Goal: Information Seeking & Learning: Learn about a topic

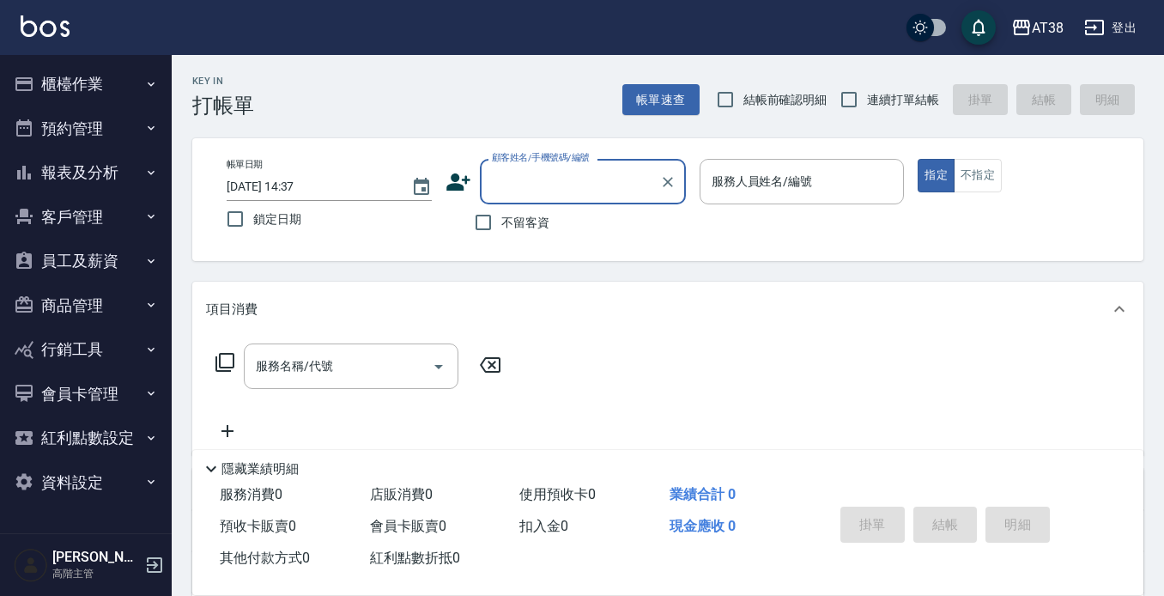
click at [97, 177] on button "報表及分析" at bounding box center [86, 172] width 158 height 45
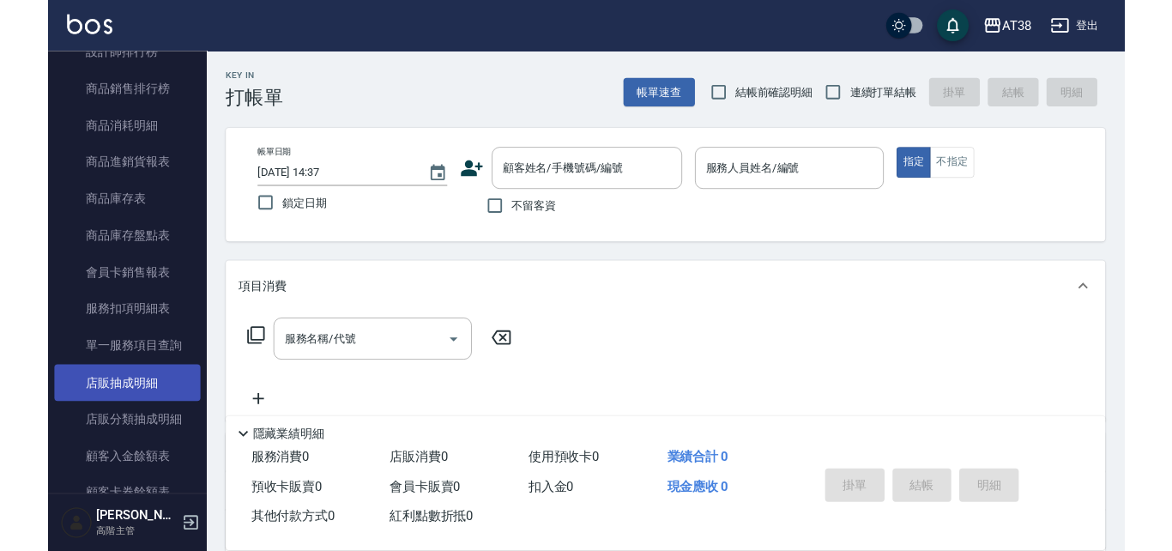
scroll to position [944, 0]
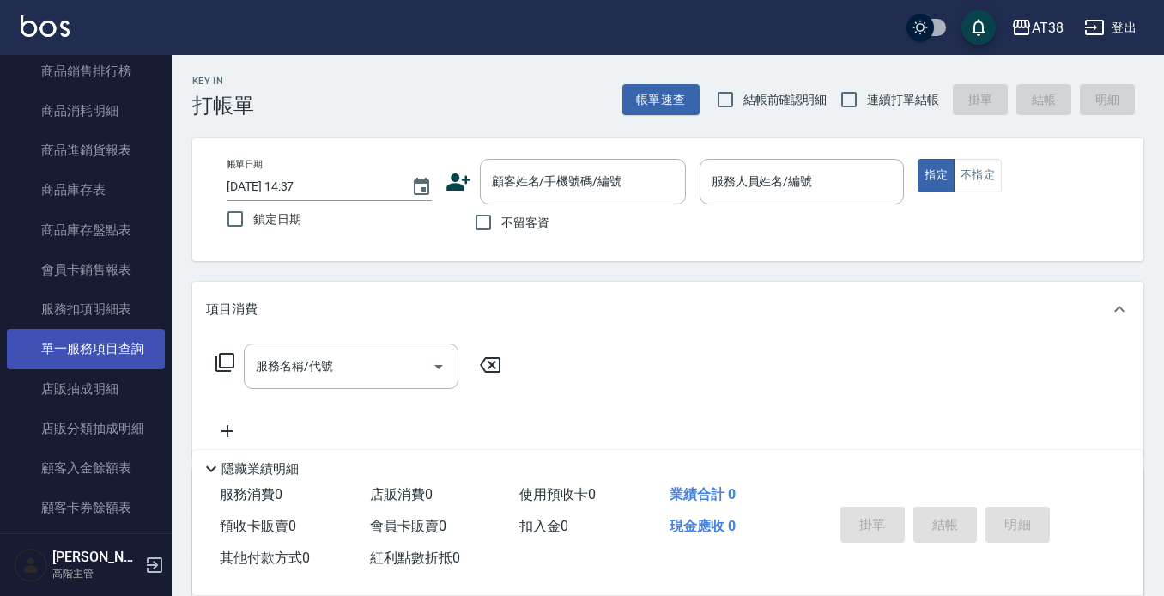
click at [132, 351] on link "單一服務項目查詢" at bounding box center [86, 348] width 158 height 39
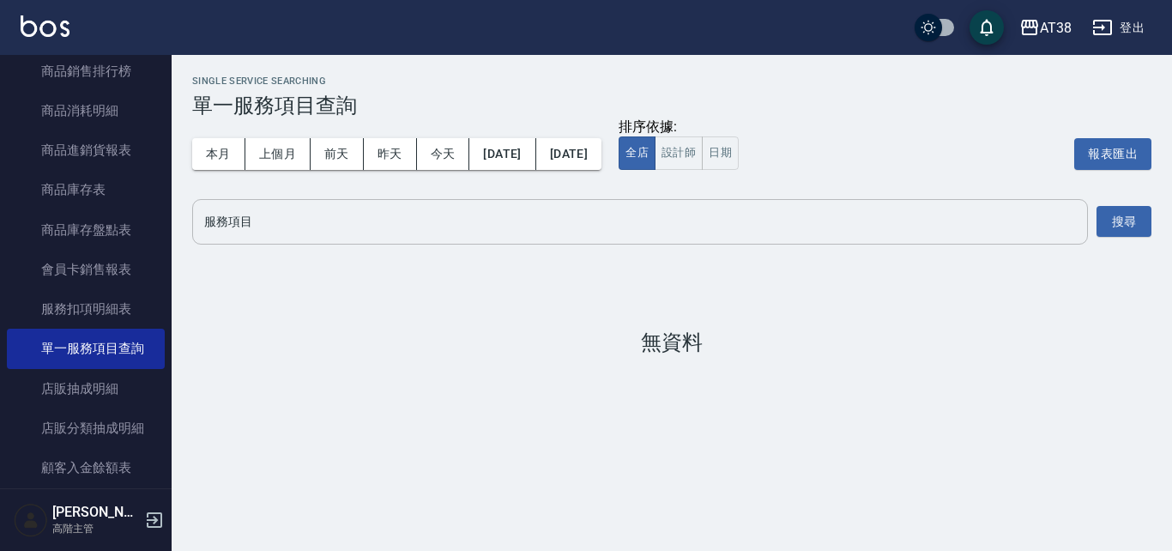
click at [359, 222] on input "服務項目" at bounding box center [640, 222] width 880 height 30
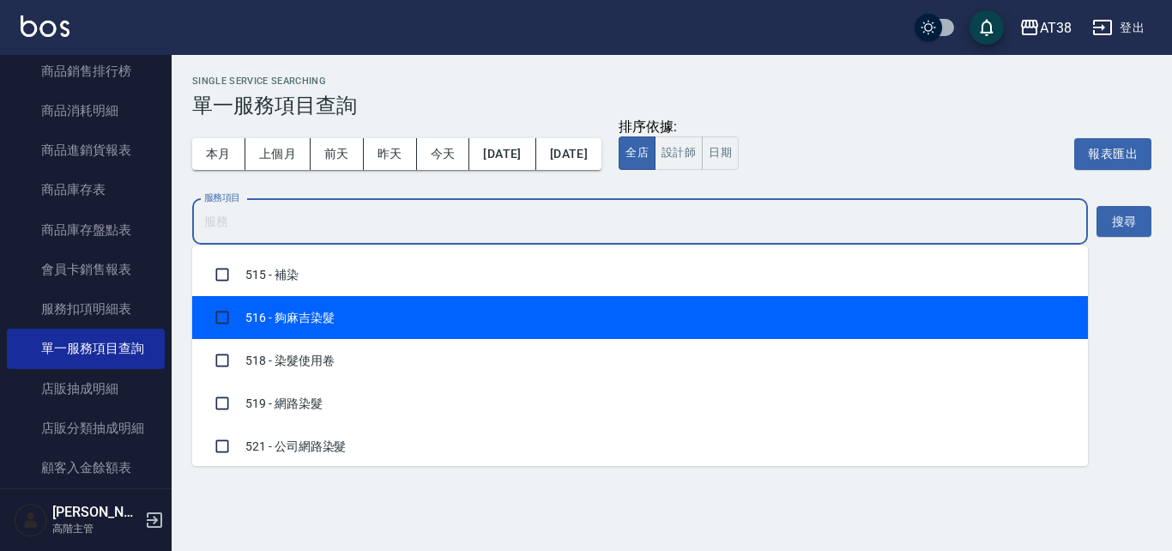
scroll to position [1459, 0]
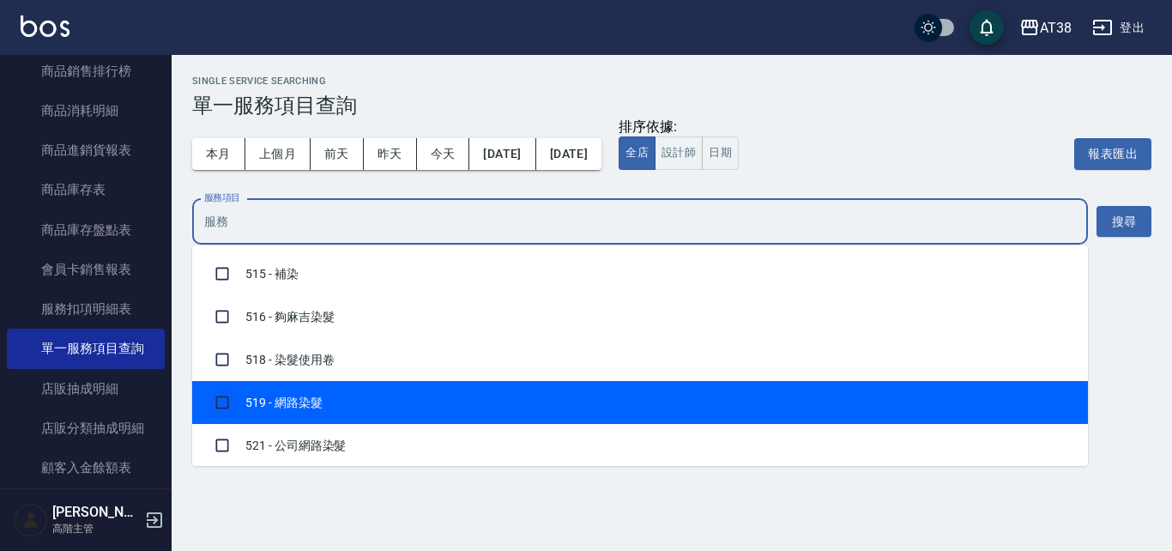
click at [225, 400] on input "checkbox" at bounding box center [222, 402] width 33 height 33
checkbox input "true"
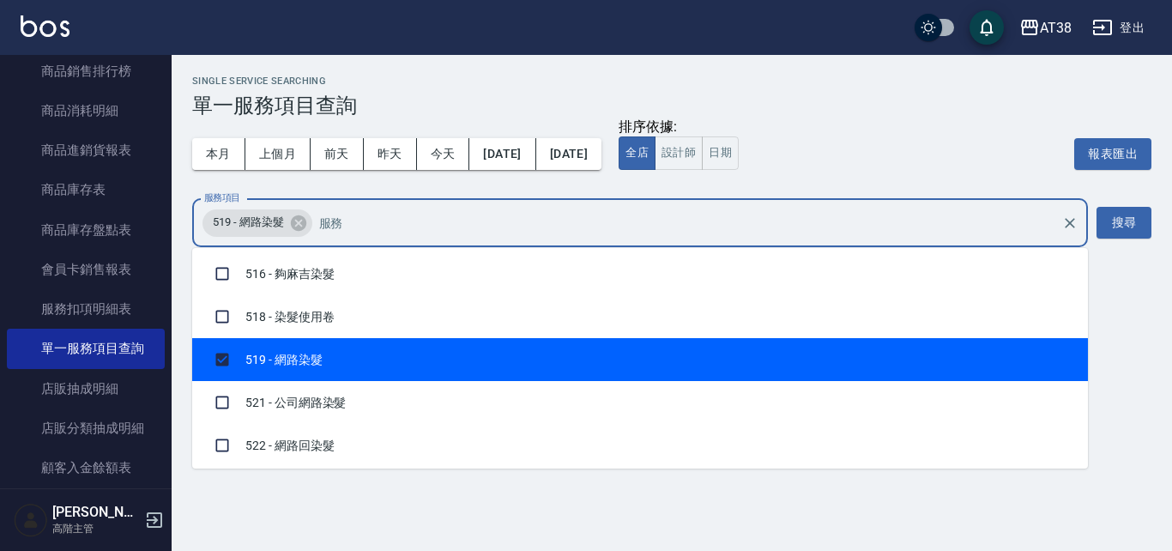
scroll to position [1545, 0]
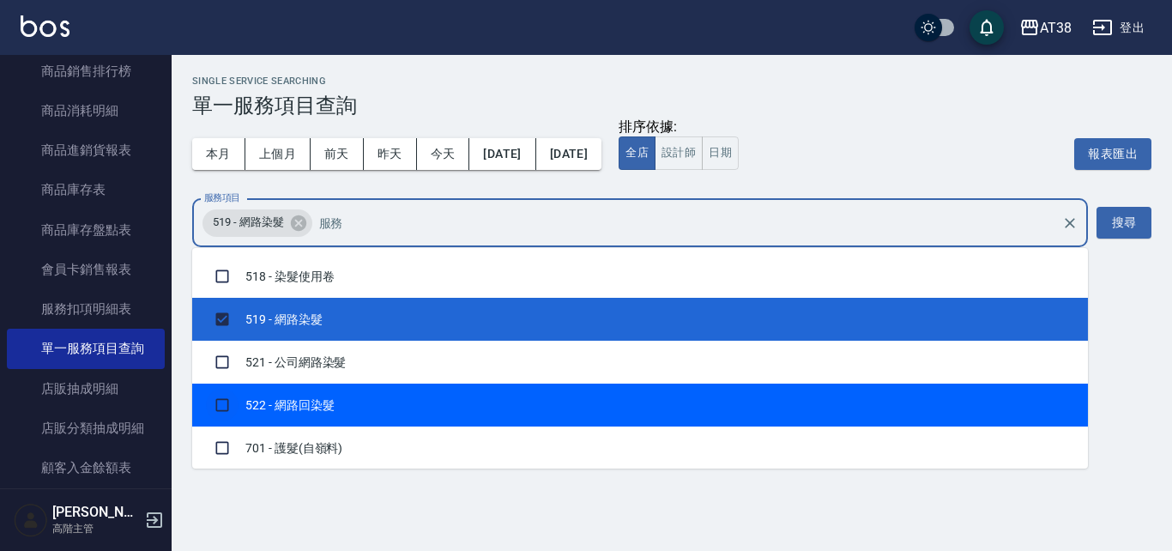
click at [222, 402] on input "checkbox" at bounding box center [222, 405] width 33 height 33
checkbox input "true"
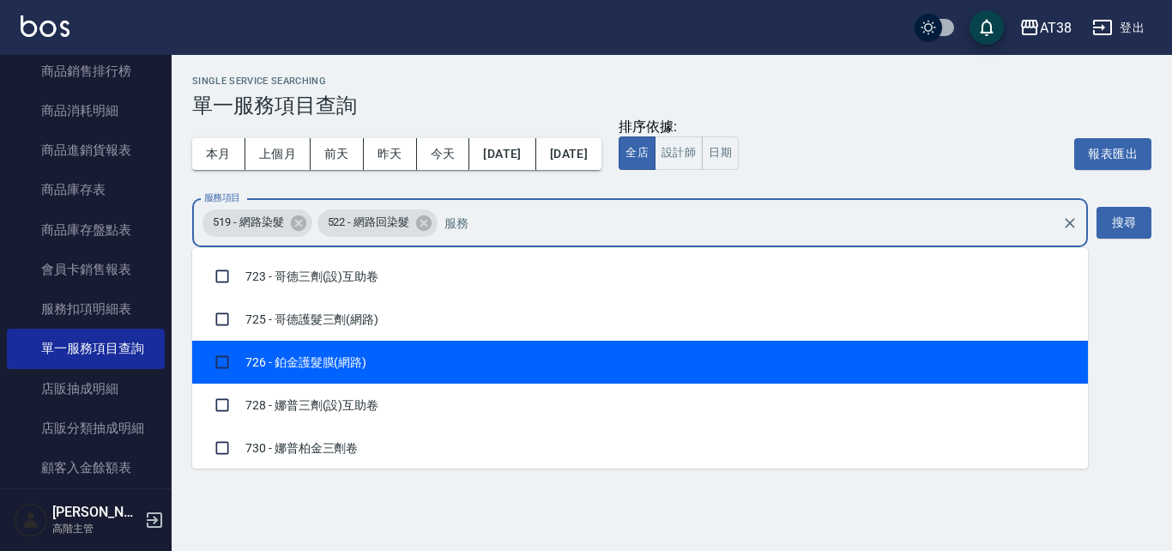
scroll to position [2145, 0]
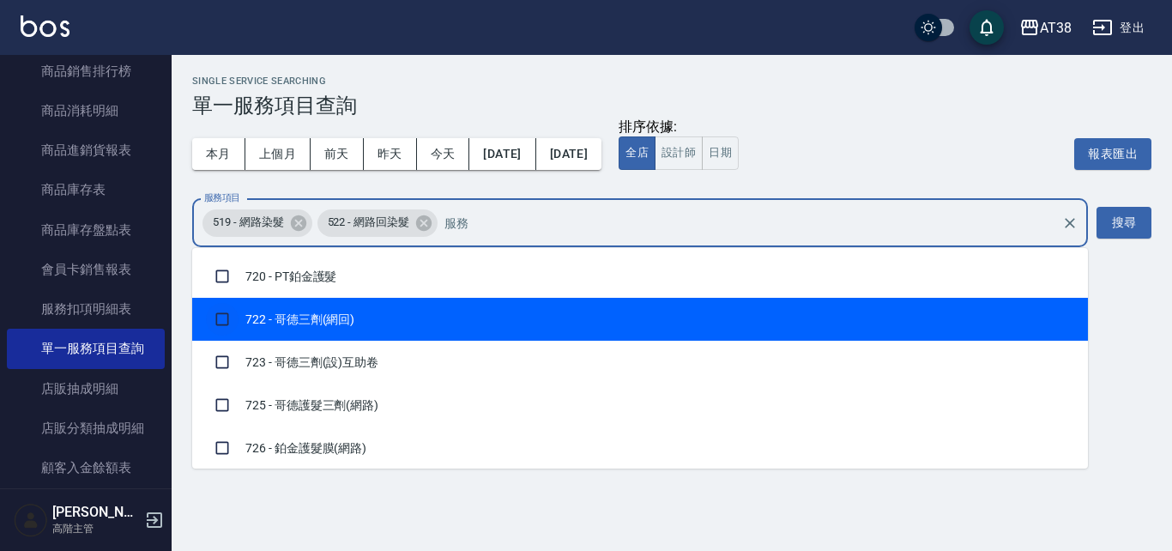
click at [215, 317] on input "checkbox" at bounding box center [222, 319] width 33 height 33
click at [222, 318] on input "checkbox" at bounding box center [222, 319] width 33 height 33
checkbox input "false"
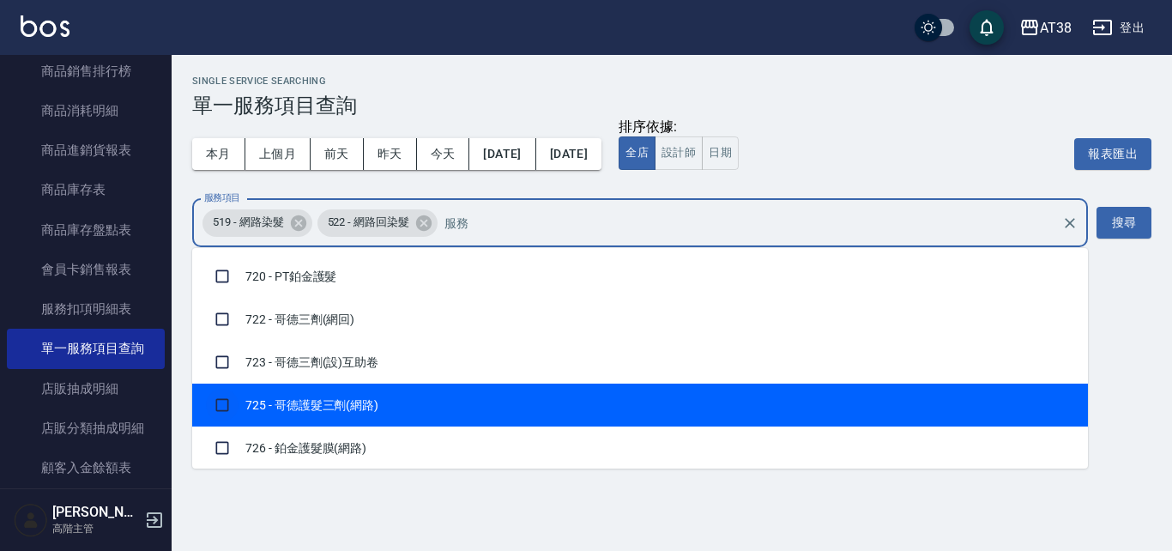
click at [224, 404] on input "checkbox" at bounding box center [222, 405] width 33 height 33
checkbox input "true"
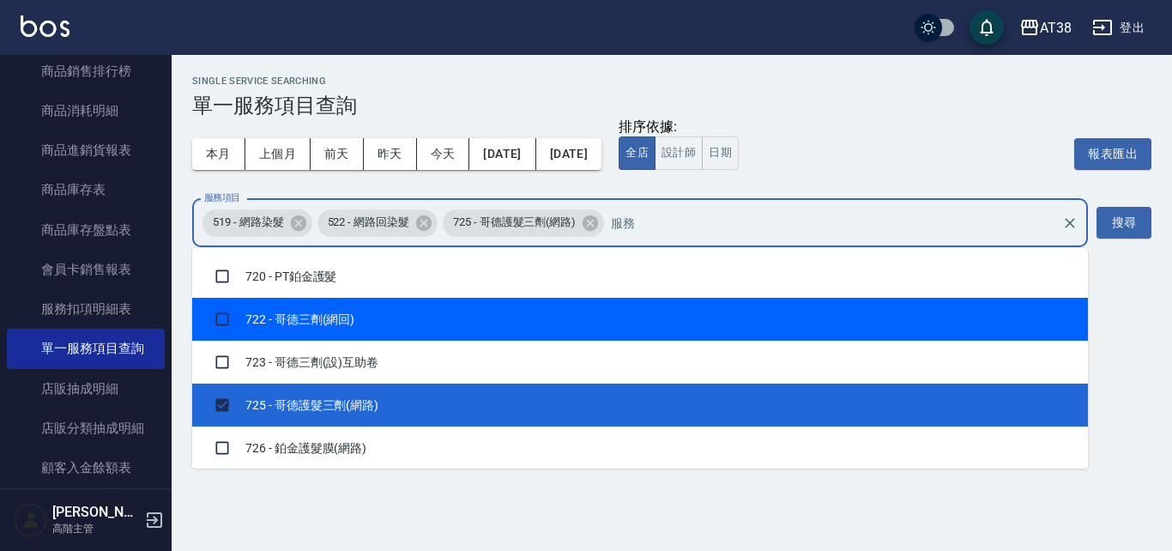
click at [224, 318] on input "checkbox" at bounding box center [222, 319] width 33 height 33
click at [221, 317] on input "checkbox" at bounding box center [222, 319] width 33 height 33
checkbox input "false"
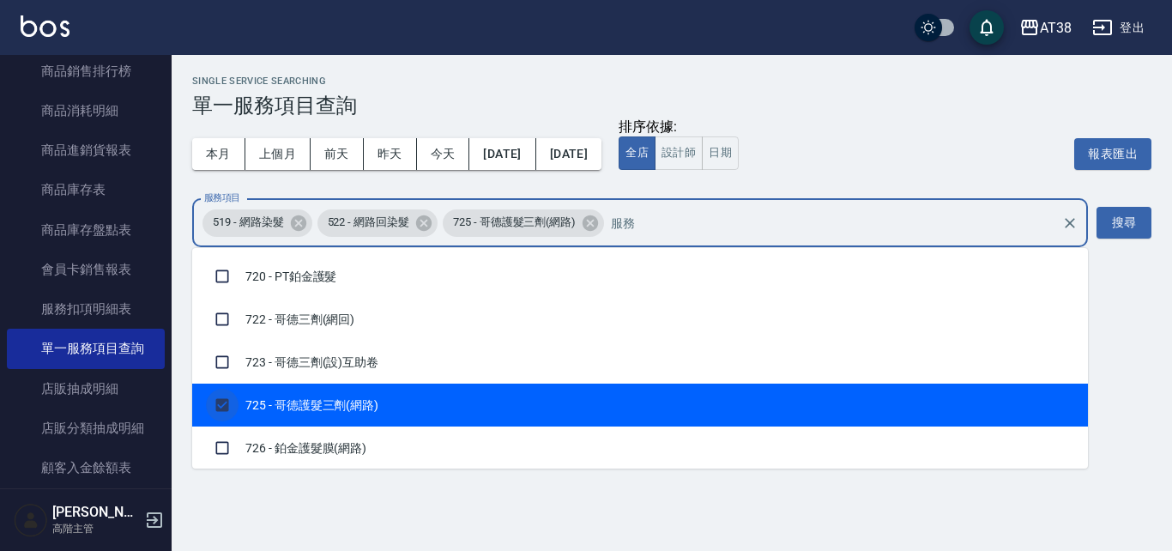
click at [222, 408] on input "checkbox" at bounding box center [222, 405] width 33 height 33
checkbox input "false"
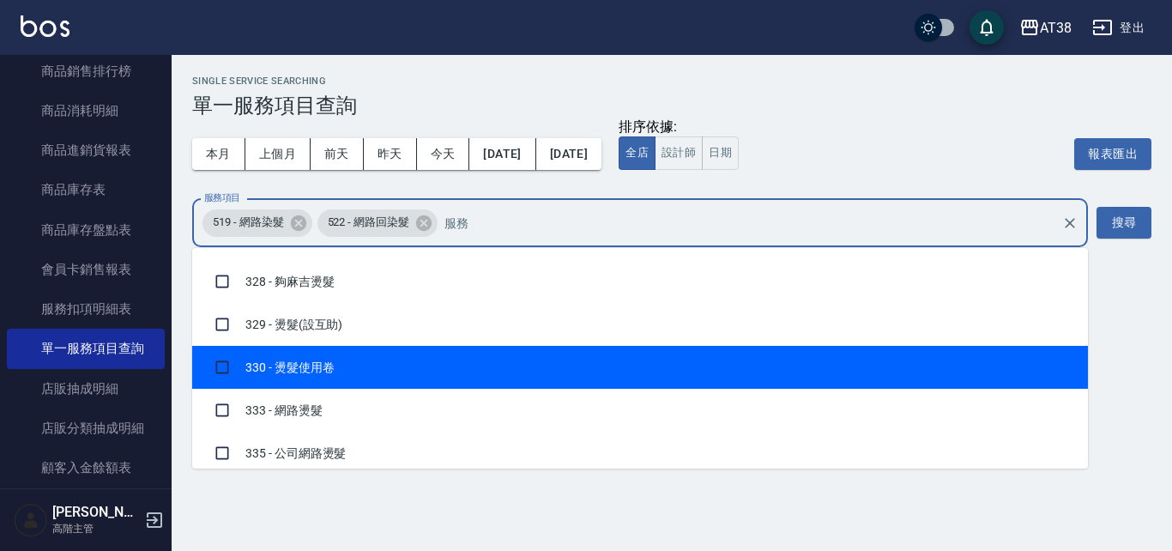
scroll to position [601, 0]
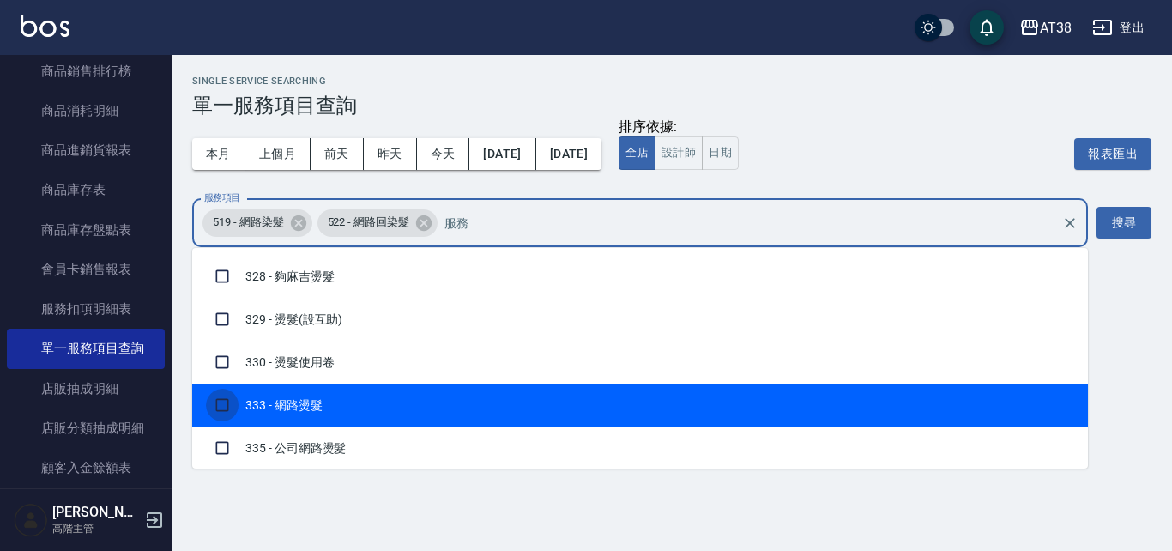
click at [221, 405] on input "checkbox" at bounding box center [222, 405] width 33 height 33
checkbox input "true"
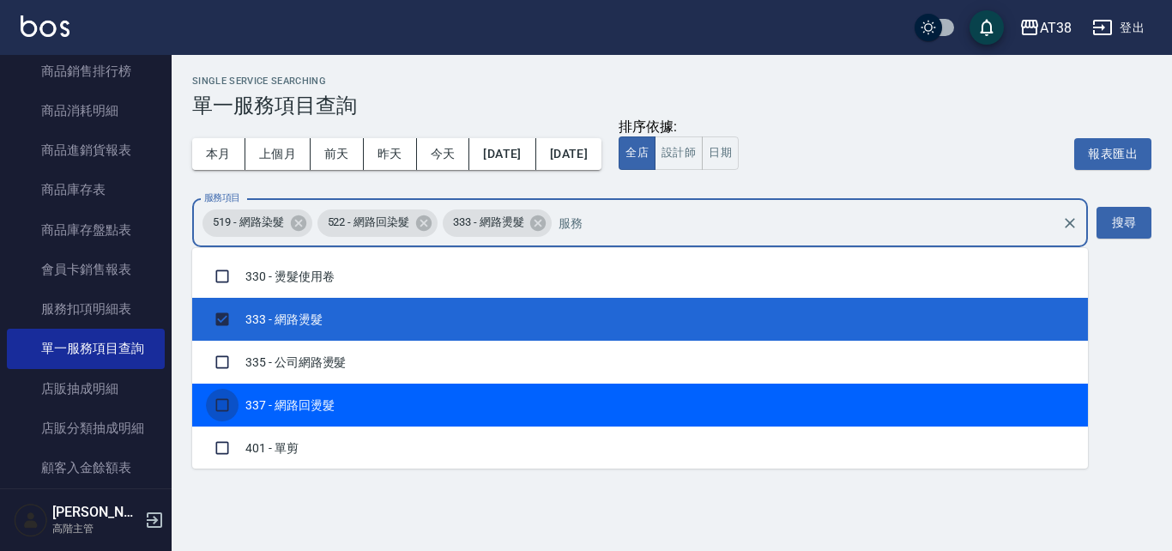
click at [215, 405] on input "checkbox" at bounding box center [222, 405] width 33 height 33
checkbox input "true"
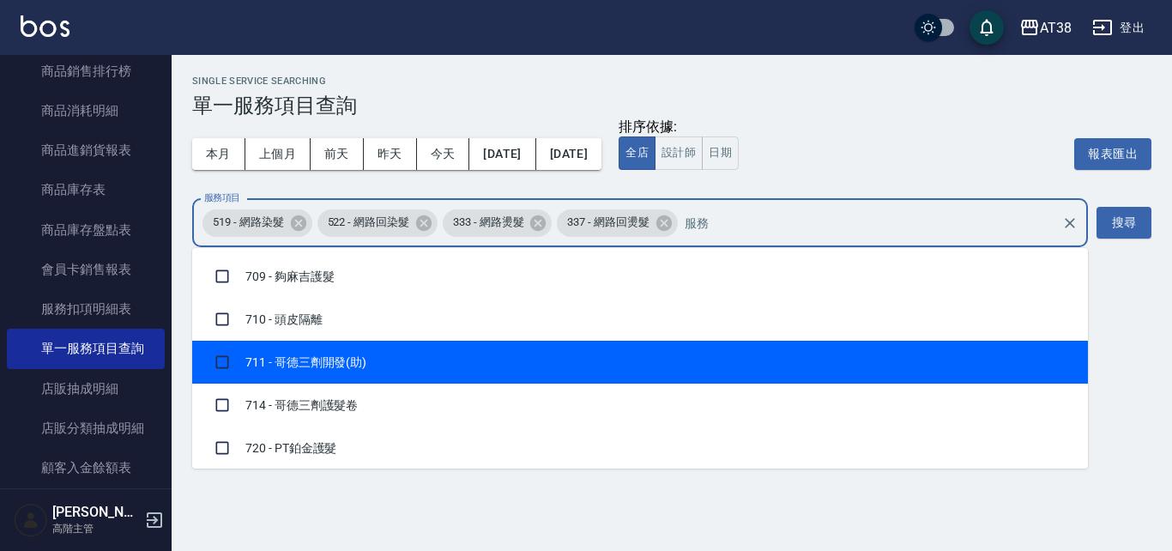
scroll to position [2060, 0]
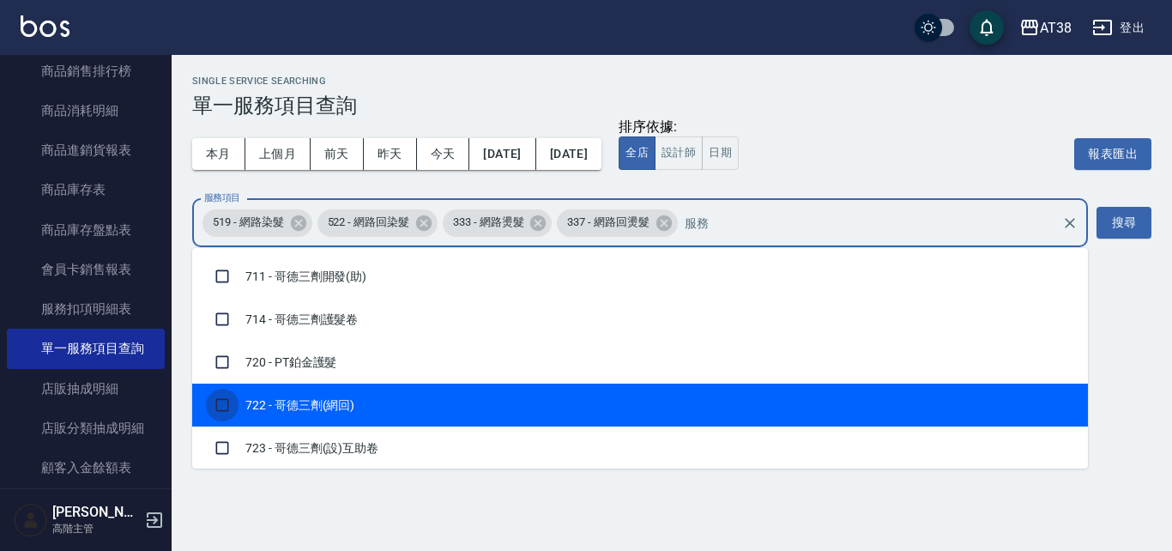
click at [221, 404] on input "checkbox" at bounding box center [222, 405] width 33 height 33
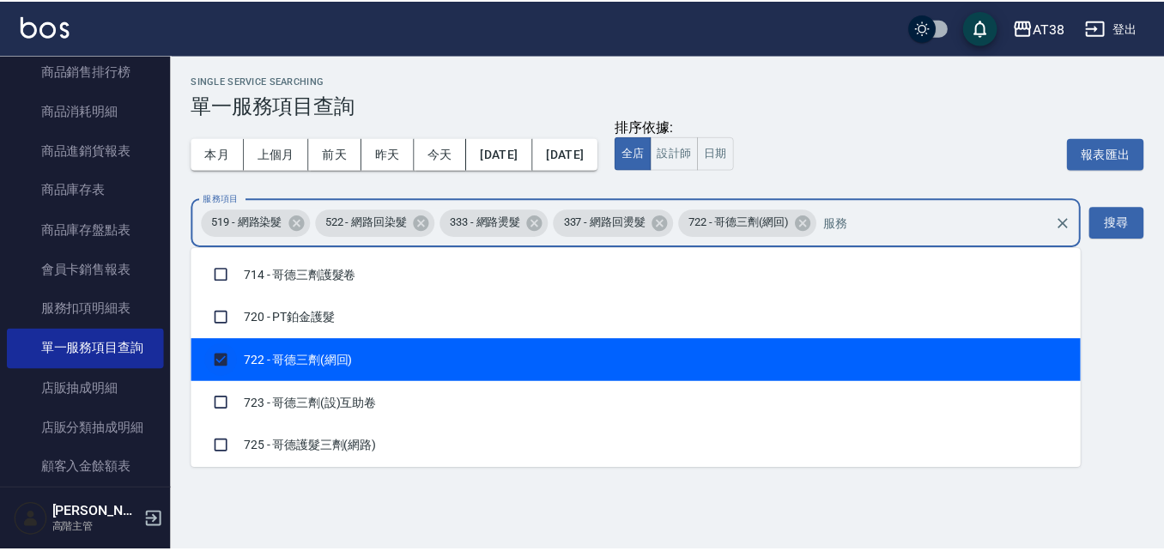
scroll to position [2145, 0]
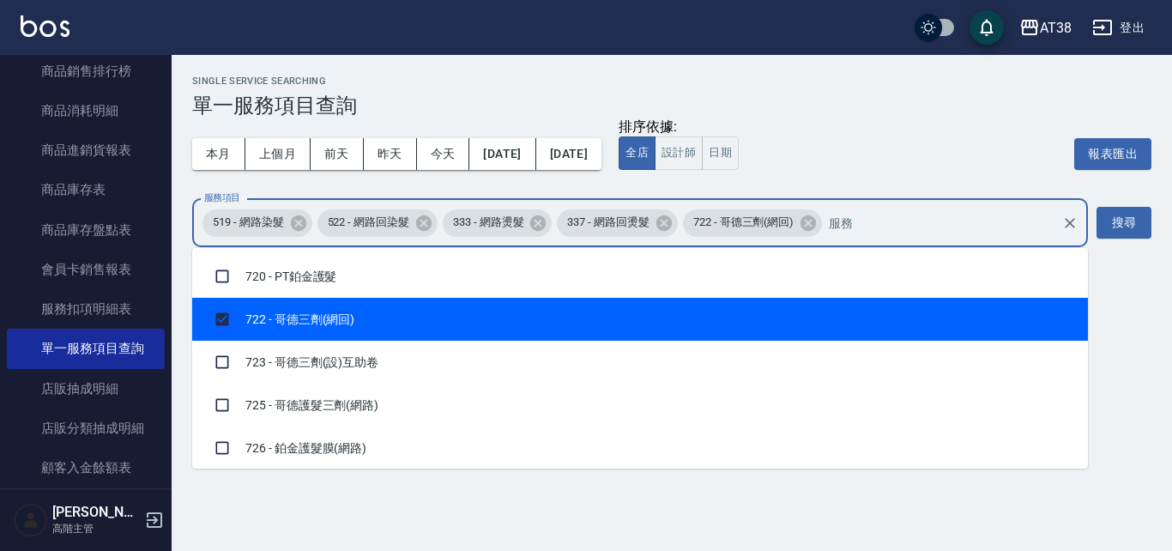
click at [225, 316] on input "checkbox" at bounding box center [222, 319] width 33 height 33
checkbox input "false"
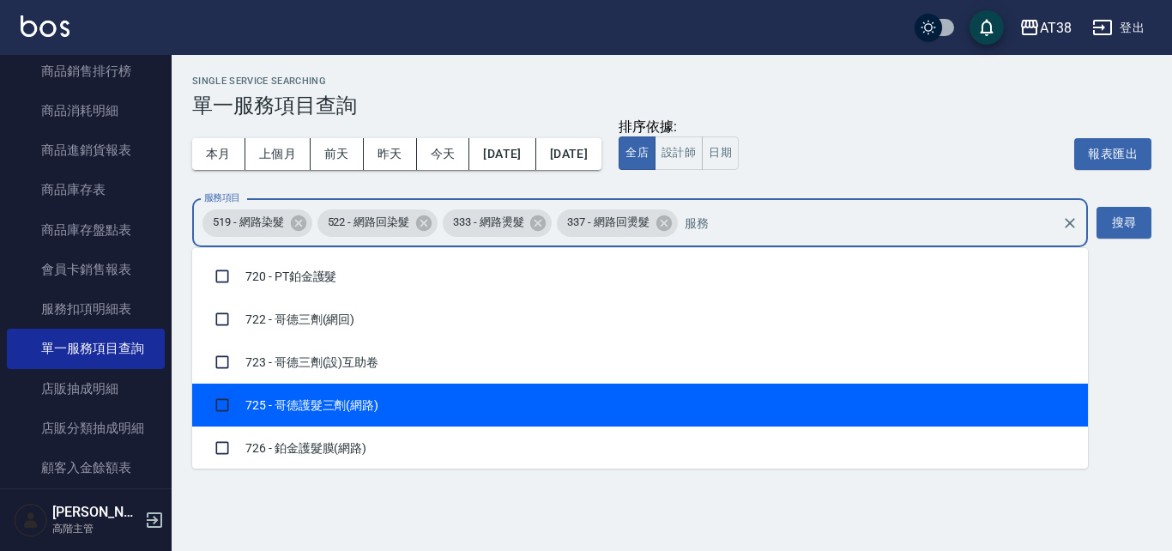
click at [218, 405] on input "checkbox" at bounding box center [222, 405] width 33 height 33
checkbox input "true"
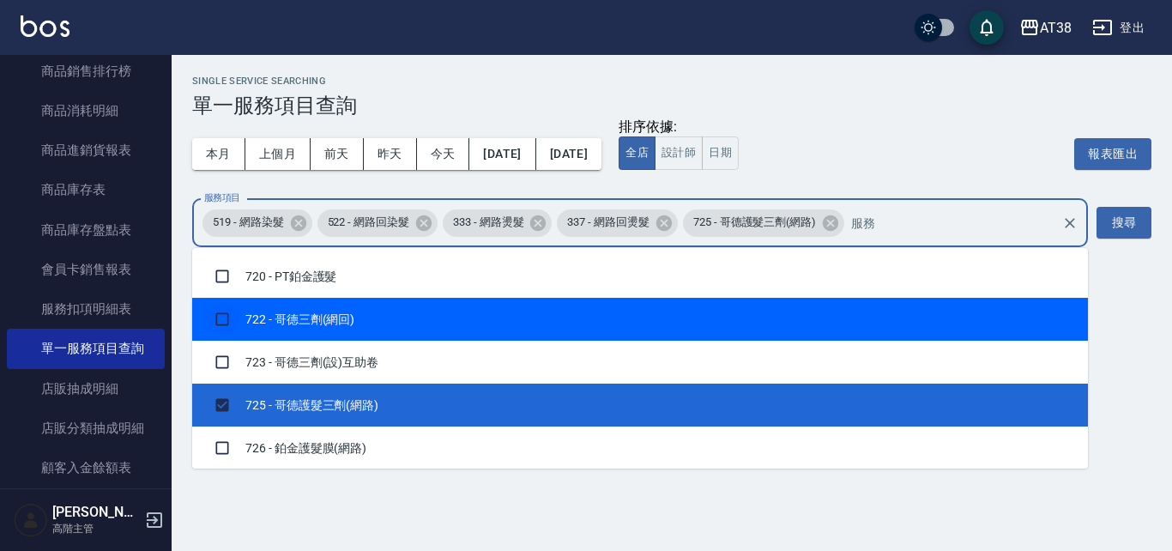
click at [221, 318] on input "checkbox" at bounding box center [222, 319] width 33 height 33
checkbox input "true"
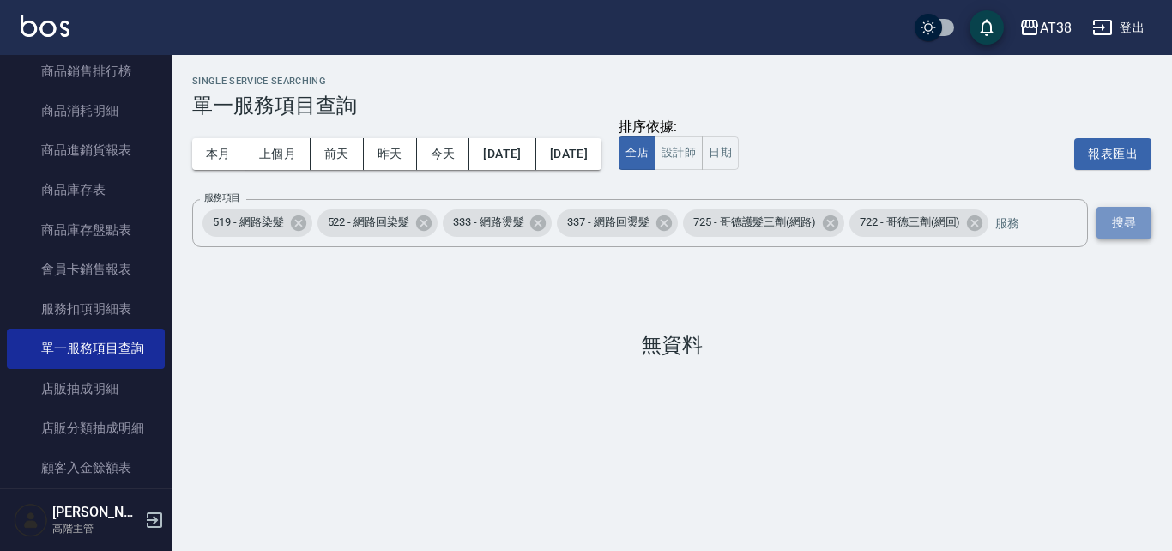
click at [1117, 220] on button "搜尋" at bounding box center [1124, 223] width 55 height 32
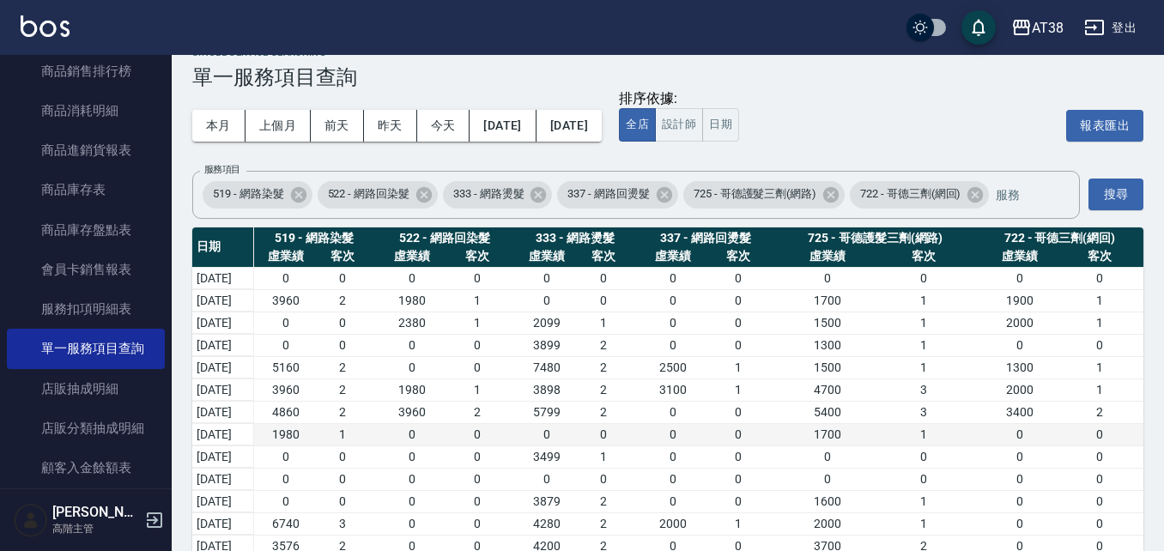
scroll to position [0, 0]
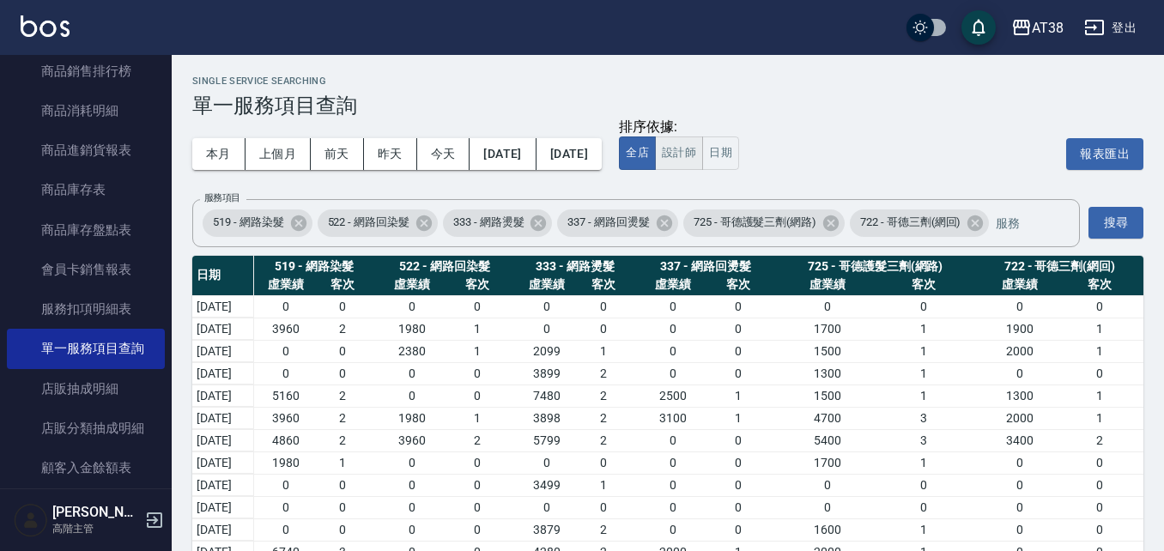
click at [703, 155] on button "設計師" at bounding box center [679, 152] width 48 height 33
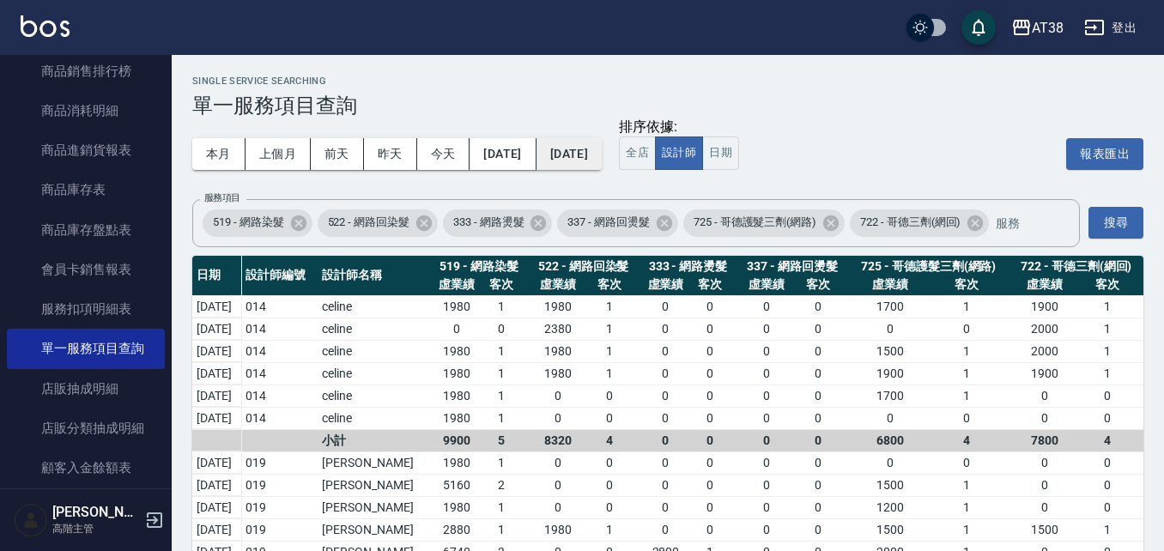
click at [602, 158] on button "[DATE]" at bounding box center [568, 154] width 65 height 32
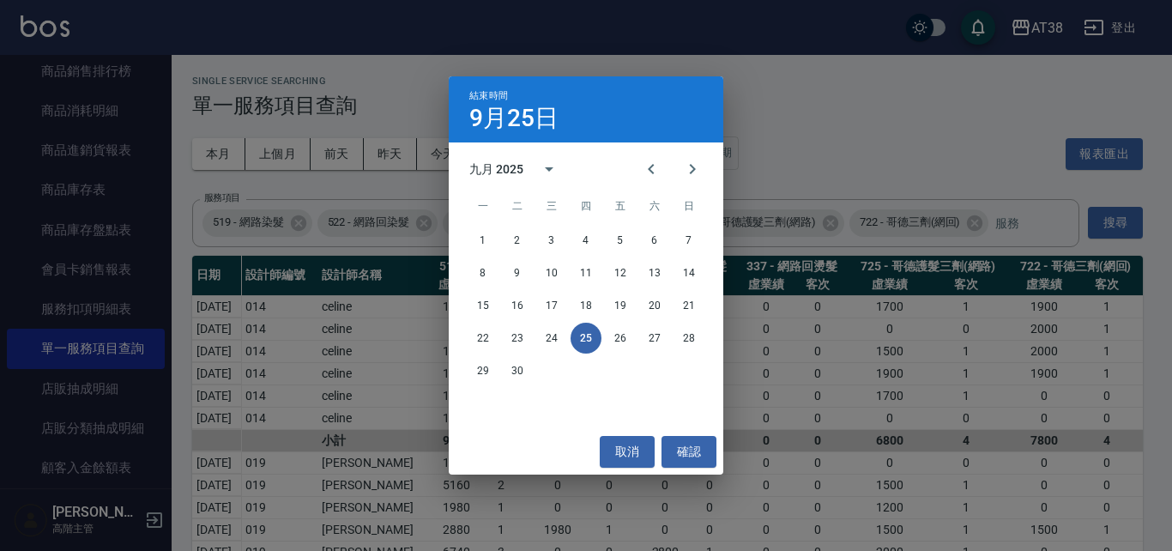
click at [879, 145] on div "結束時間 [DATE] 九月 2025 一 二 三 四 五 六 日 1 2 3 4 5 6 7 8 9 10 11 12 13 14 15 16 17 18 …" at bounding box center [586, 275] width 1172 height 551
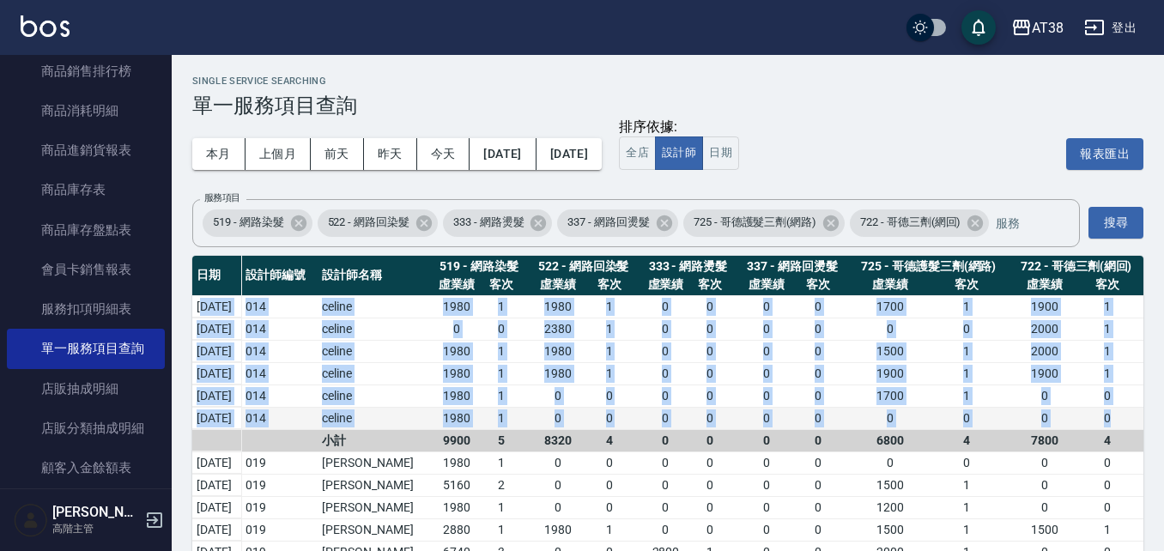
drag, startPoint x: 203, startPoint y: 306, endPoint x: 1106, endPoint y: 409, distance: 908.7
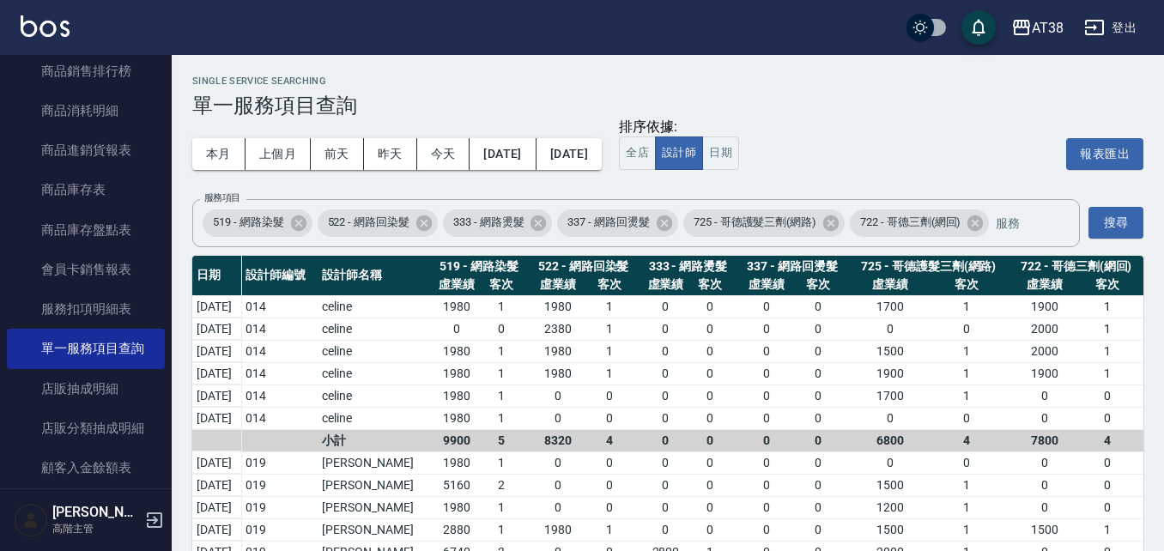
click at [866, 123] on div "排序依據: 全店 設計師 日期 報表匯出" at bounding box center [881, 153] width 524 height 71
click at [520, 159] on button "[DATE]" at bounding box center [502, 154] width 66 height 32
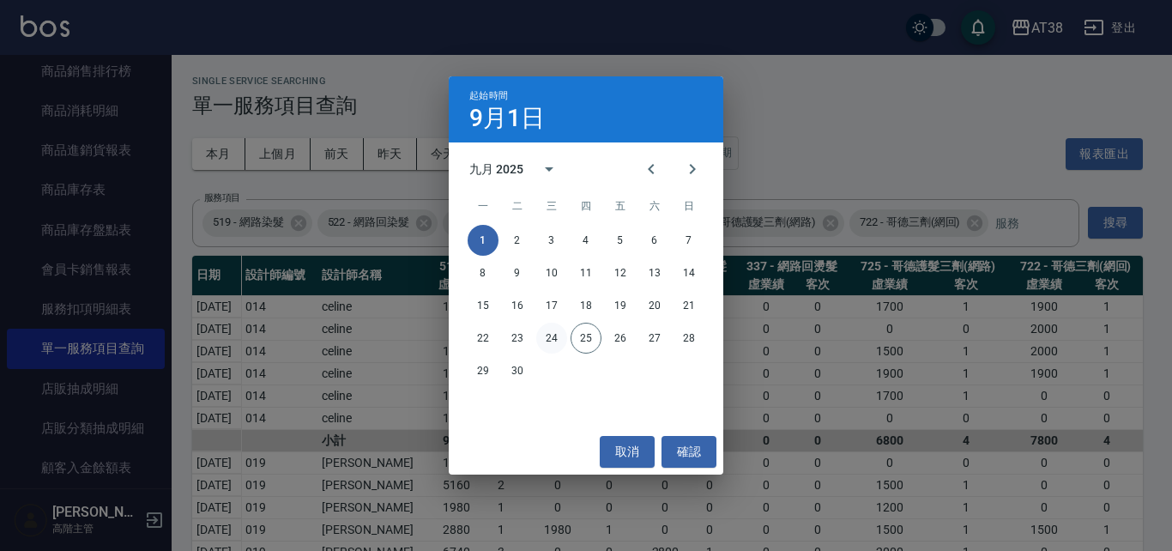
click at [556, 341] on button "24" at bounding box center [551, 338] width 31 height 31
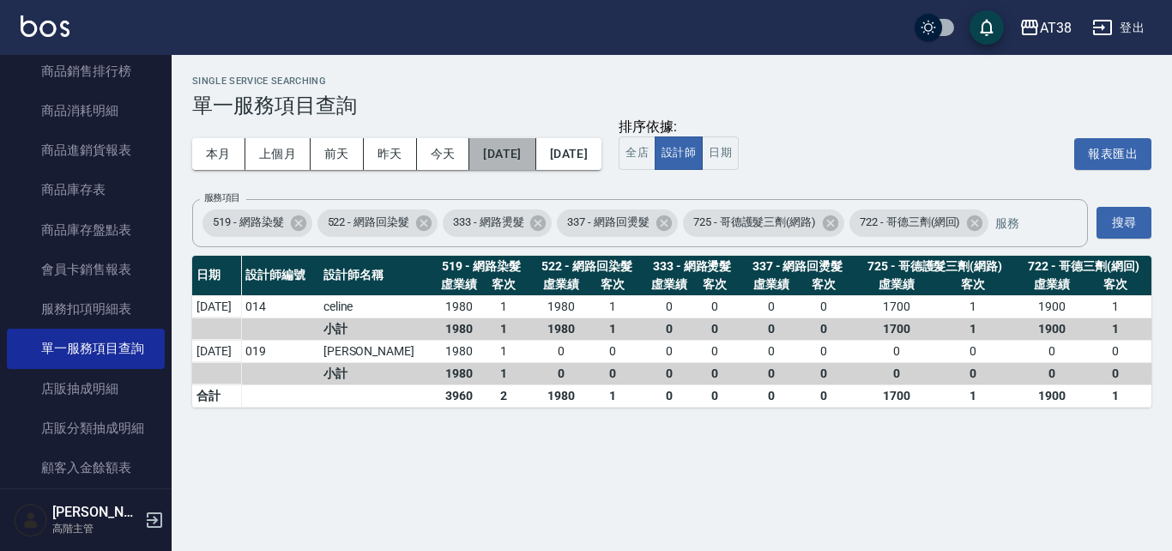
click at [527, 160] on button "[DATE]" at bounding box center [502, 154] width 66 height 32
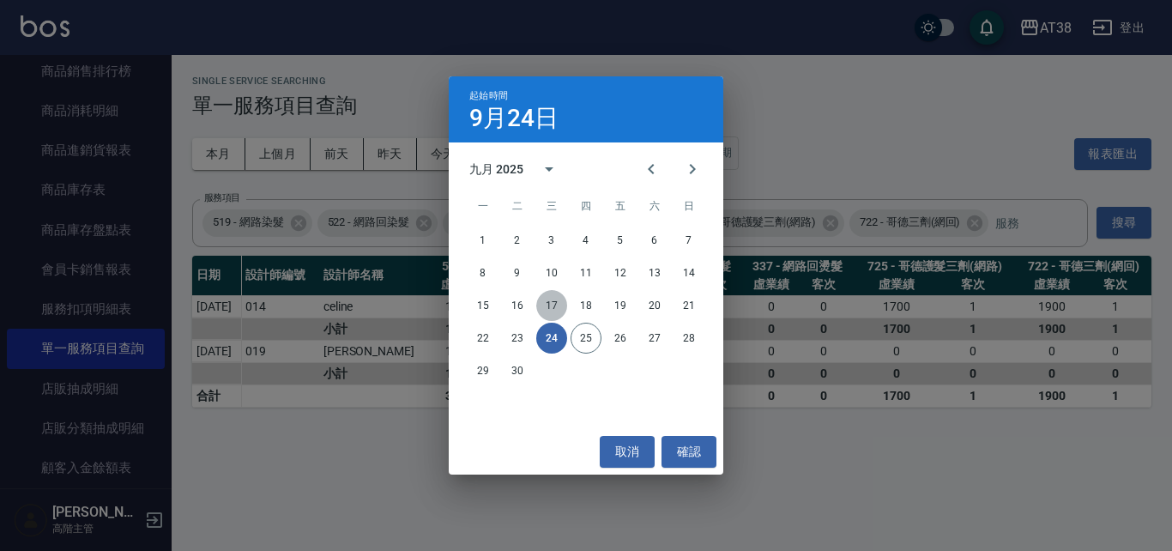
click at [558, 303] on button "17" at bounding box center [551, 305] width 31 height 31
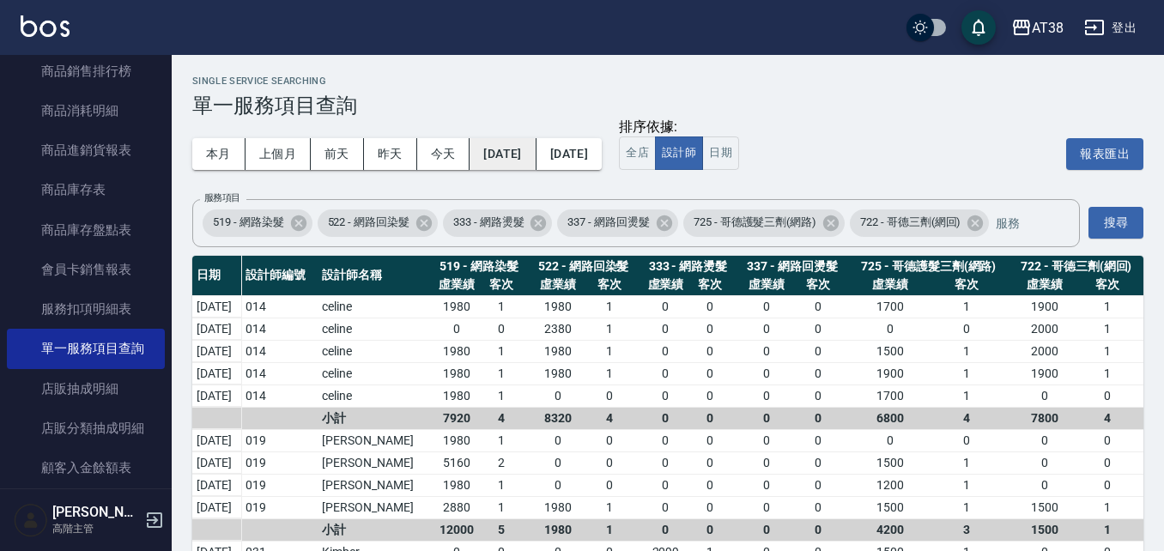
click at [528, 159] on button "[DATE]" at bounding box center [502, 154] width 66 height 32
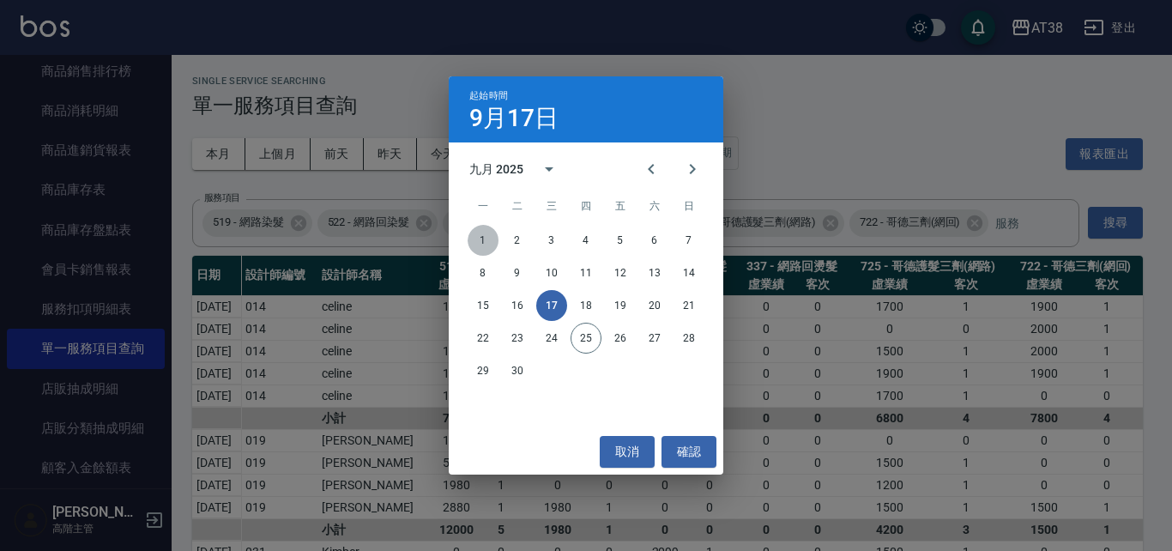
click at [485, 238] on button "1" at bounding box center [483, 240] width 31 height 31
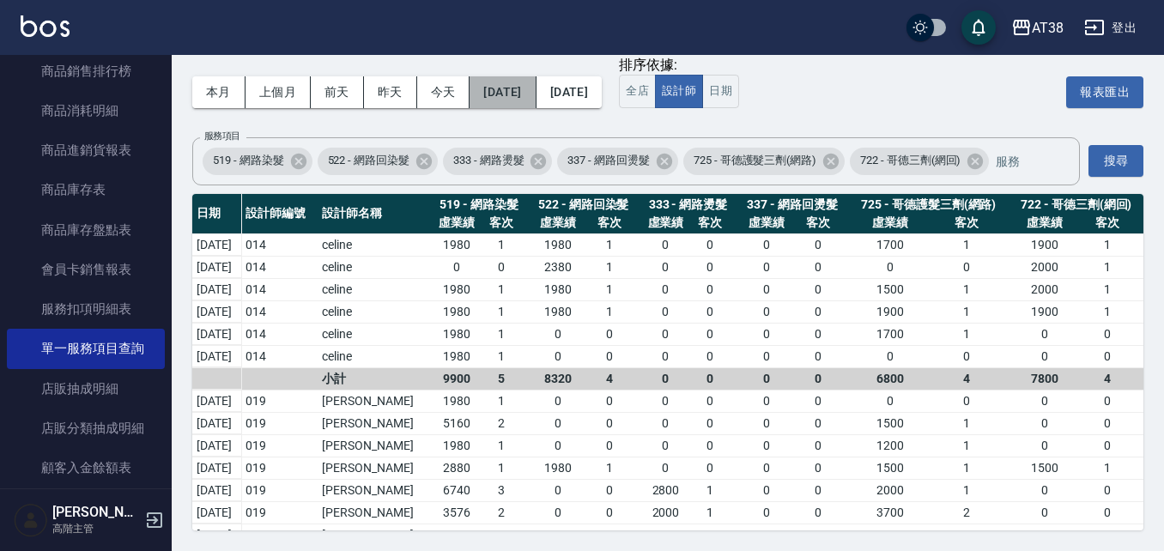
click at [523, 93] on button "[DATE]" at bounding box center [502, 92] width 66 height 32
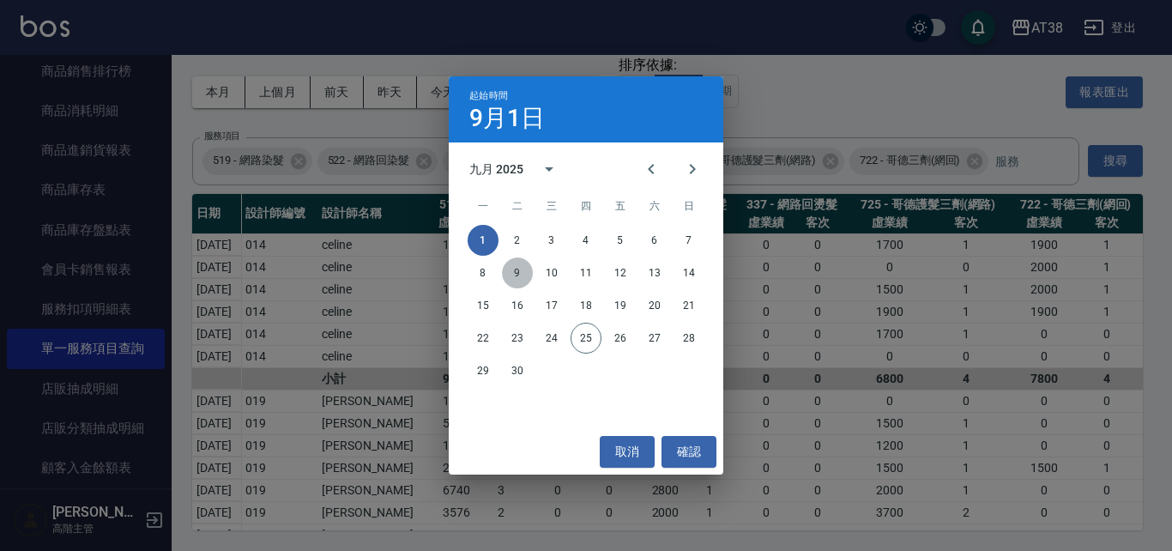
click at [515, 273] on button "9" at bounding box center [517, 272] width 31 height 31
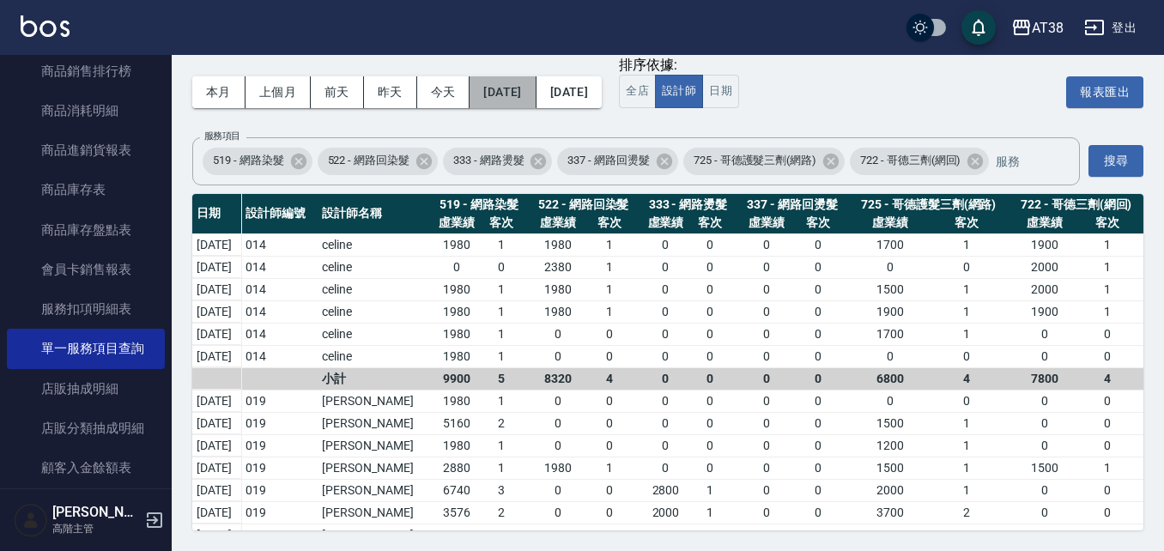
click at [535, 91] on button "[DATE]" at bounding box center [502, 92] width 66 height 32
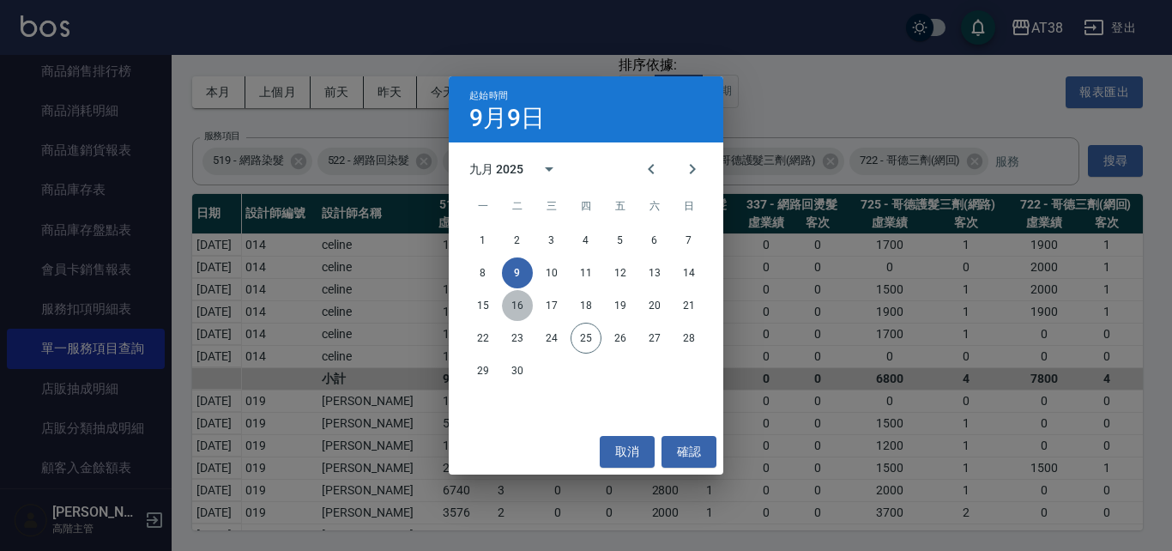
click at [517, 300] on button "16" at bounding box center [517, 305] width 31 height 31
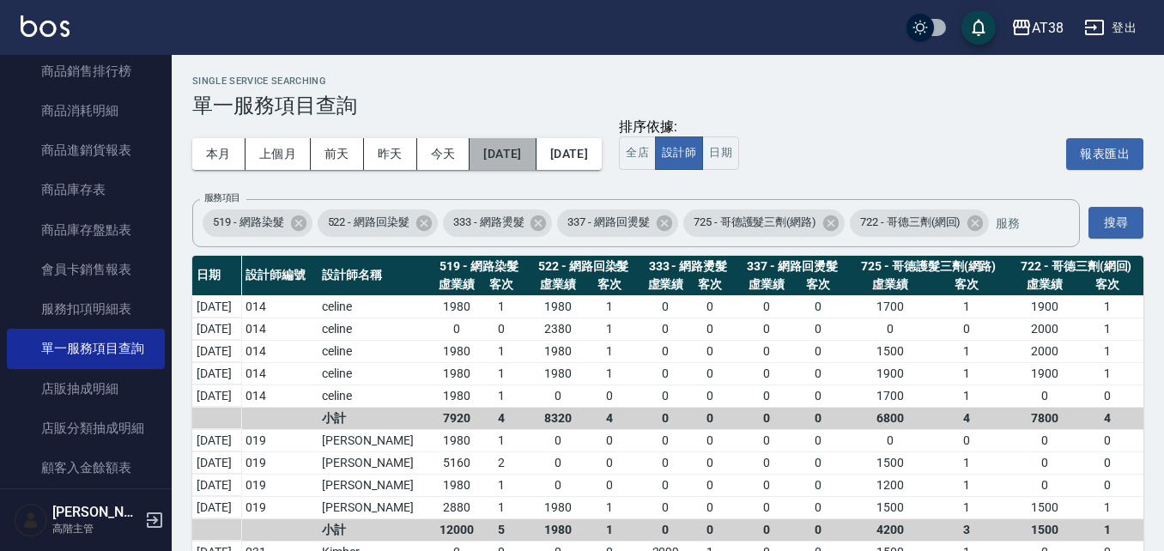
click at [523, 160] on button "[DATE]" at bounding box center [502, 154] width 66 height 32
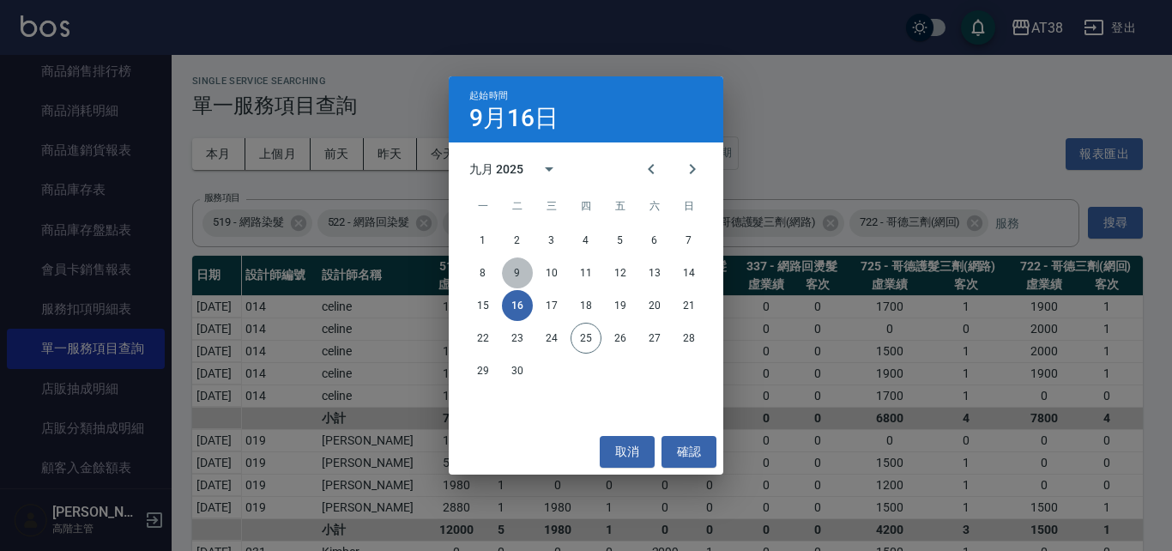
click at [516, 275] on button "9" at bounding box center [517, 272] width 31 height 31
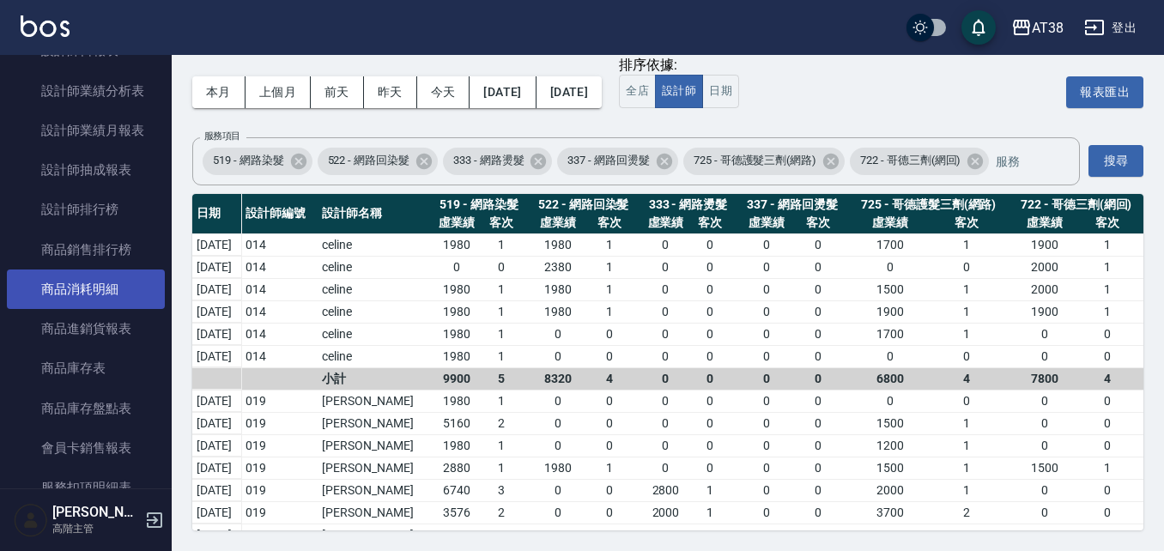
scroll to position [727, 0]
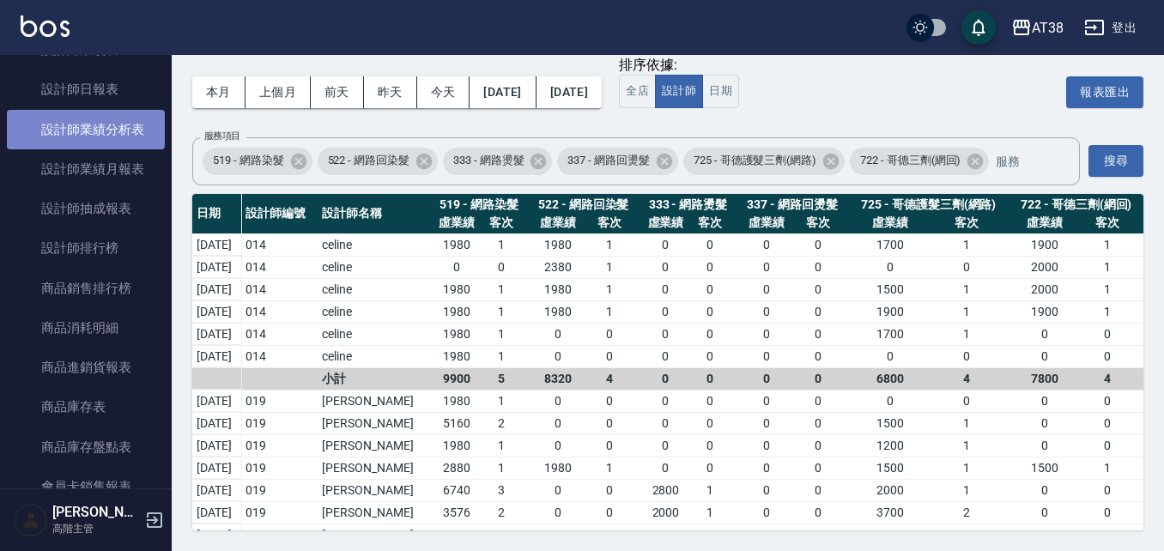
click at [109, 136] on link "設計師業績分析表" at bounding box center [86, 129] width 158 height 39
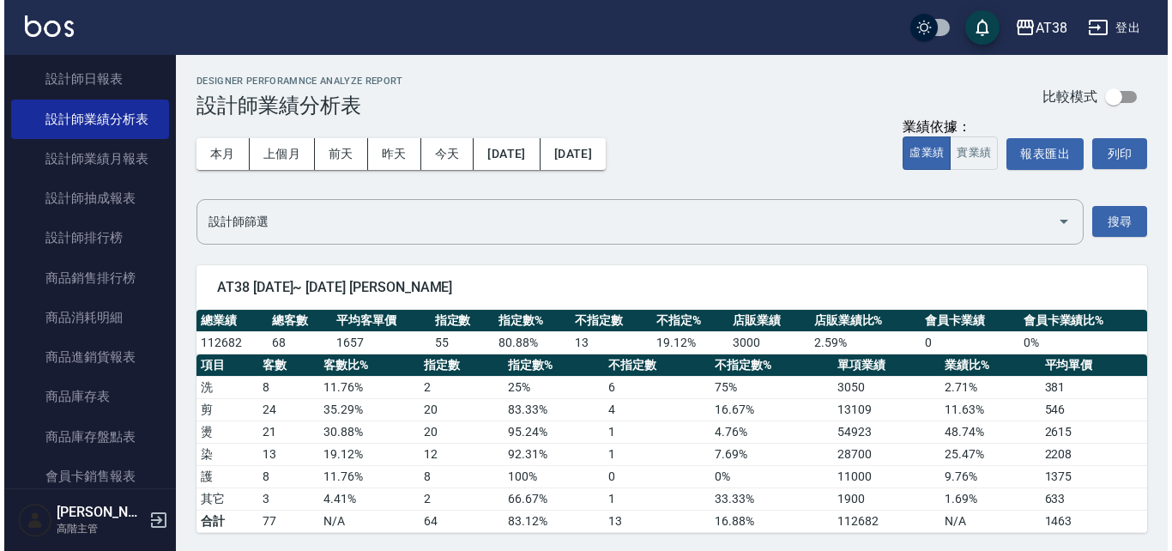
scroll to position [727, 0]
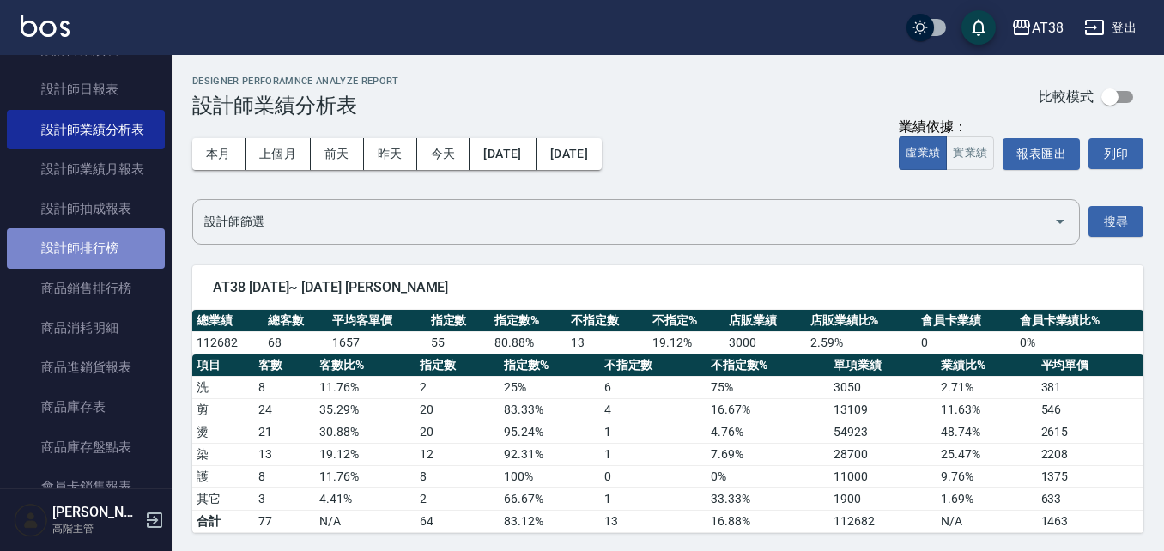
click at [106, 242] on link "設計師排行榜" at bounding box center [86, 247] width 158 height 39
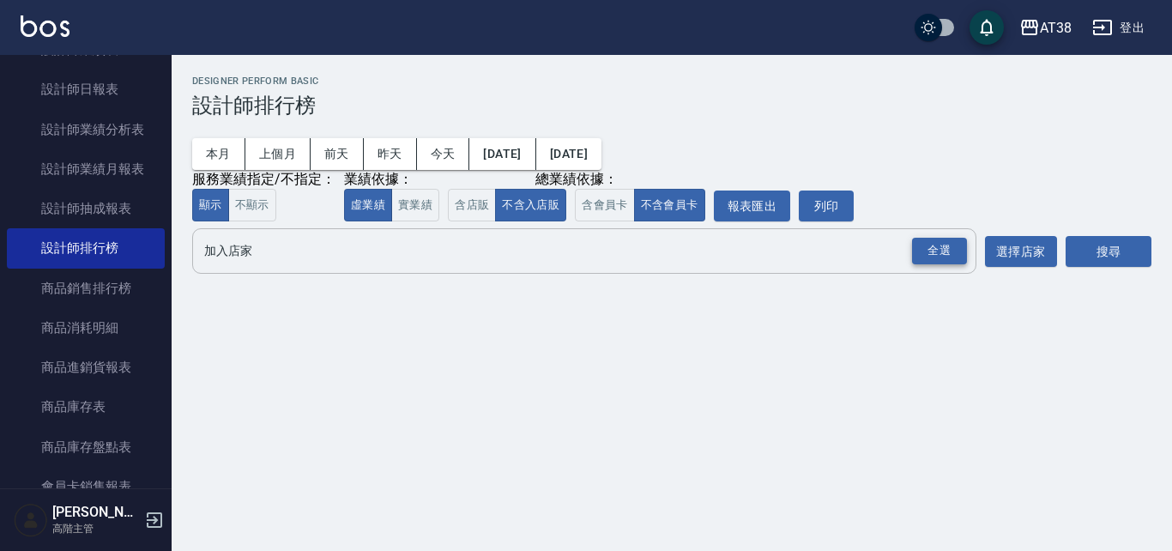
click at [949, 256] on div "全選" at bounding box center [939, 251] width 55 height 27
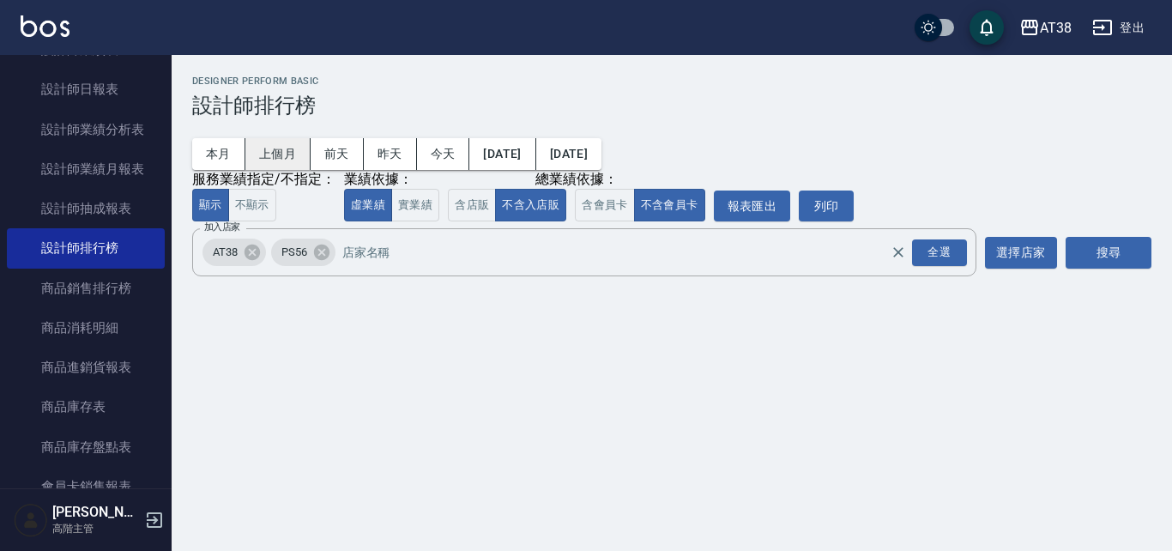
click at [280, 158] on button "上個月" at bounding box center [277, 154] width 65 height 32
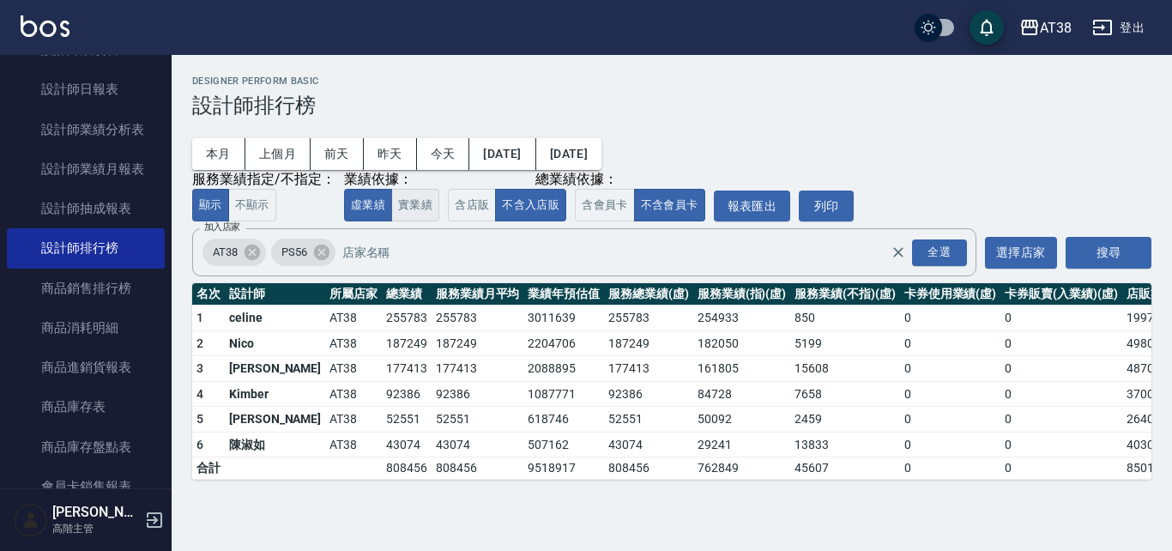
click at [408, 212] on button "實業績" at bounding box center [415, 205] width 48 height 33
click at [372, 205] on button "虛業績" at bounding box center [368, 205] width 48 height 33
click at [417, 213] on button "實業績" at bounding box center [415, 205] width 48 height 33
click at [357, 205] on button "虛業績" at bounding box center [368, 205] width 48 height 33
click at [207, 152] on button "本月" at bounding box center [218, 154] width 53 height 32
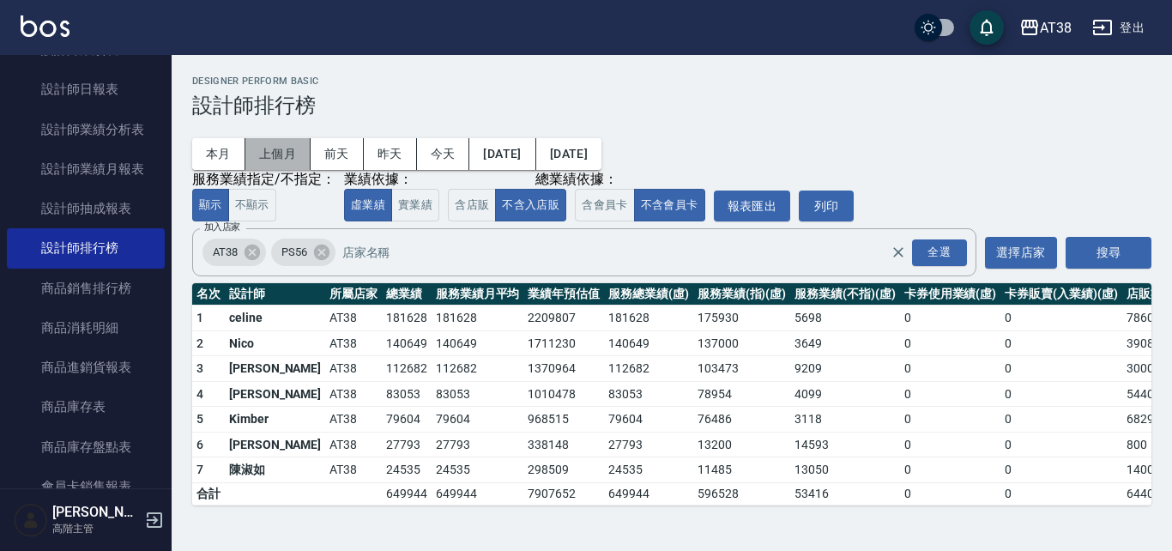
click at [268, 154] on button "上個月" at bounding box center [277, 154] width 65 height 32
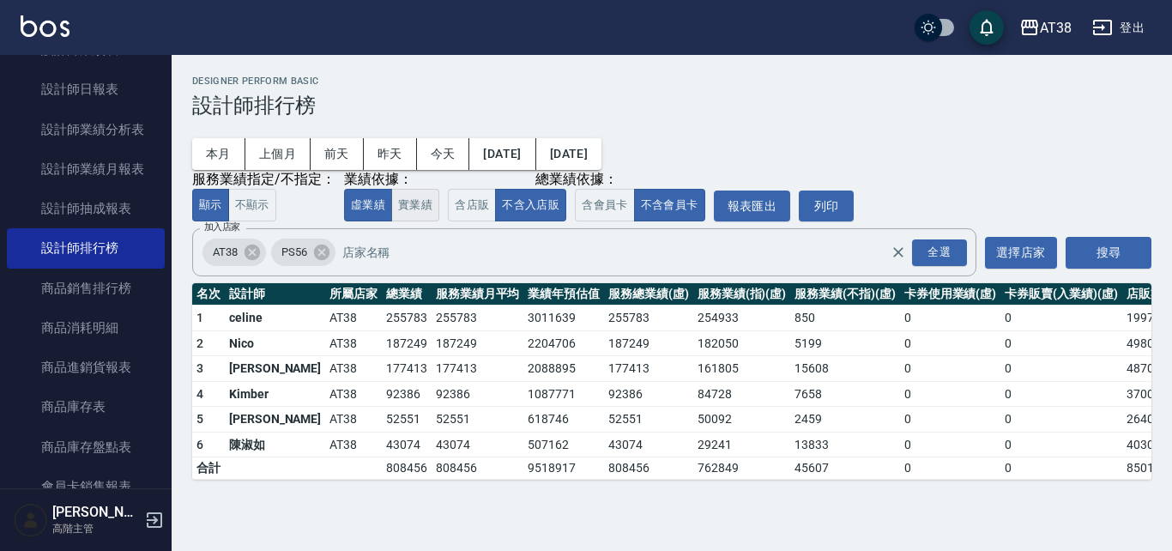
click at [415, 207] on button "實業績" at bounding box center [415, 205] width 48 height 33
click at [378, 209] on button "虛業績" at bounding box center [368, 205] width 48 height 33
click at [423, 209] on button "實業績" at bounding box center [415, 205] width 48 height 33
